Goal: Book appointment/travel/reservation

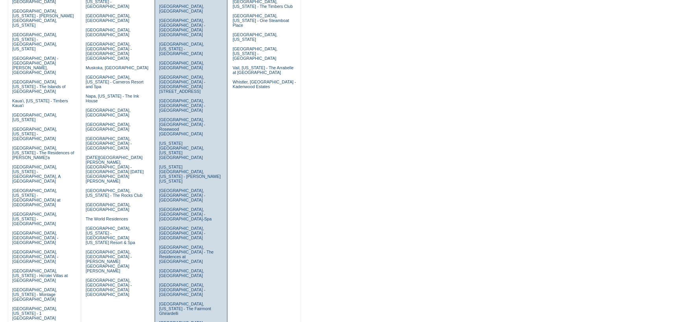
scroll to position [236, 0]
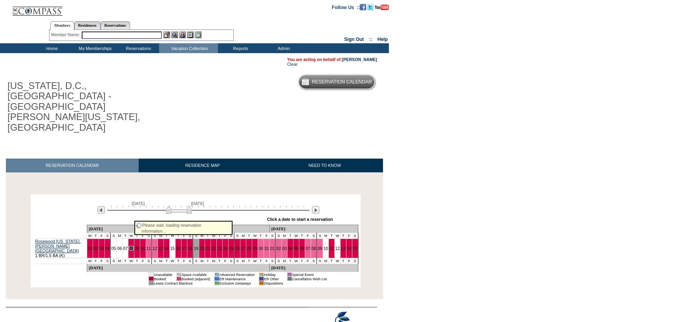
click at [133, 246] on link "08" at bounding box center [131, 248] width 5 height 5
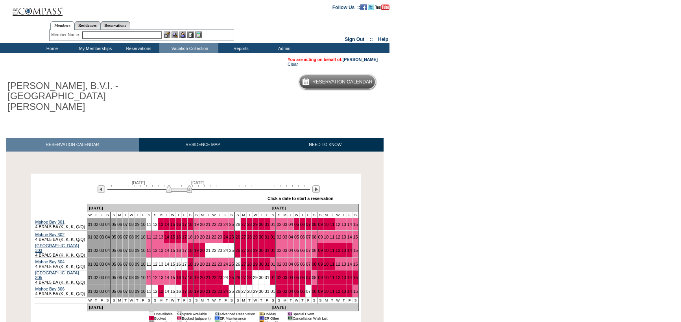
scroll to position [55, 0]
